Goal: Task Accomplishment & Management: Use online tool/utility

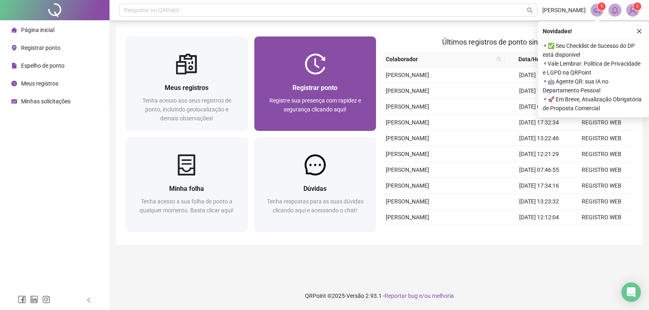
click at [334, 98] on span "Registre sua presença com rapidez e segurança clicando aqui!" at bounding box center [315, 104] width 92 height 15
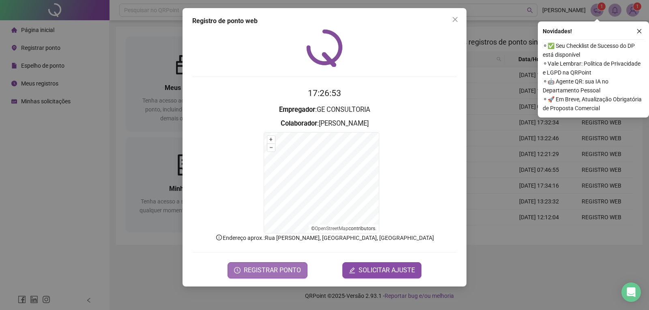
click at [268, 273] on span "REGISTRAR PONTO" at bounding box center [272, 271] width 57 height 10
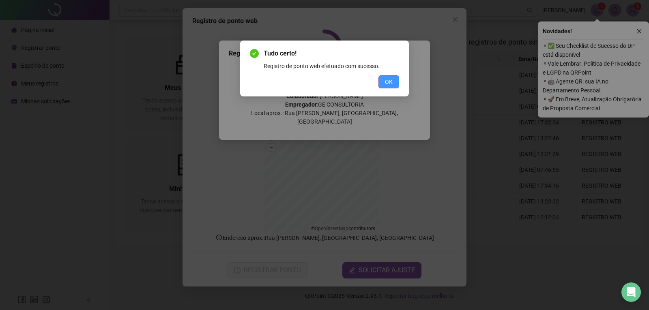
click at [391, 77] on span "OK" at bounding box center [389, 81] width 8 height 9
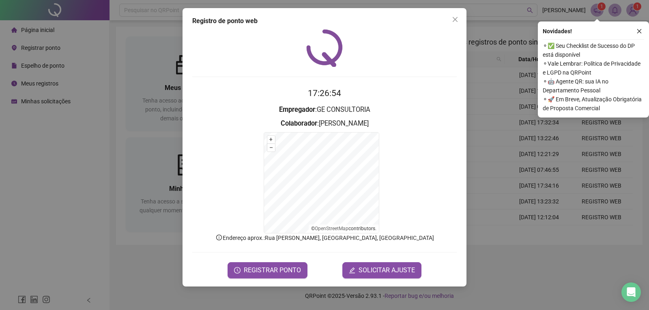
click at [455, 23] on button "Close" at bounding box center [455, 19] width 13 height 13
